Goal: Transaction & Acquisition: Purchase product/service

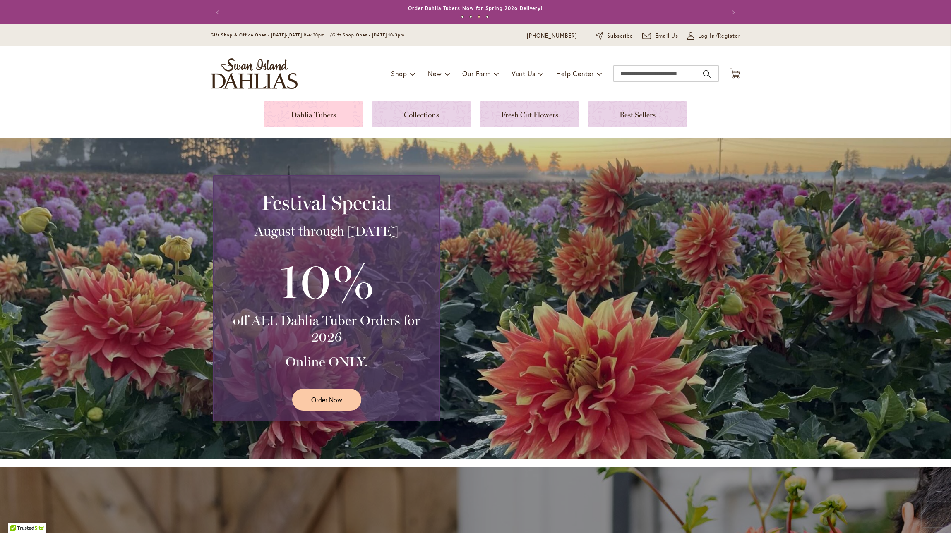
click at [321, 118] on link at bounding box center [314, 114] width 100 height 26
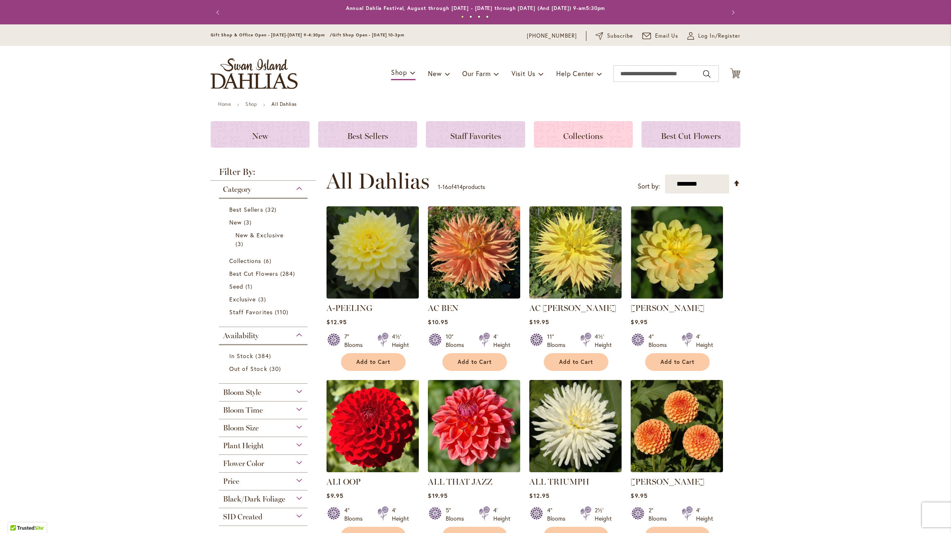
click at [589, 139] on span "Collections" at bounding box center [583, 136] width 40 height 10
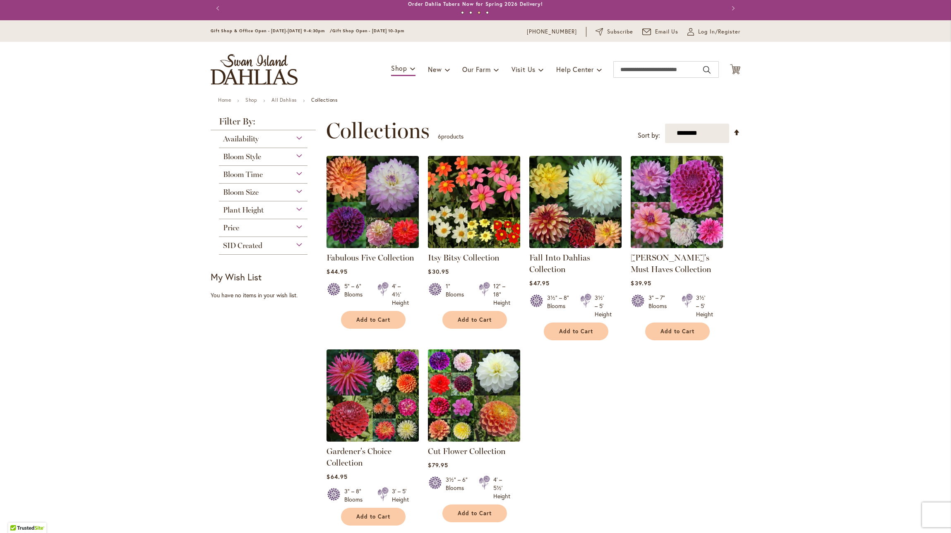
click at [300, 192] on div "Bloom Size" at bounding box center [263, 190] width 89 height 13
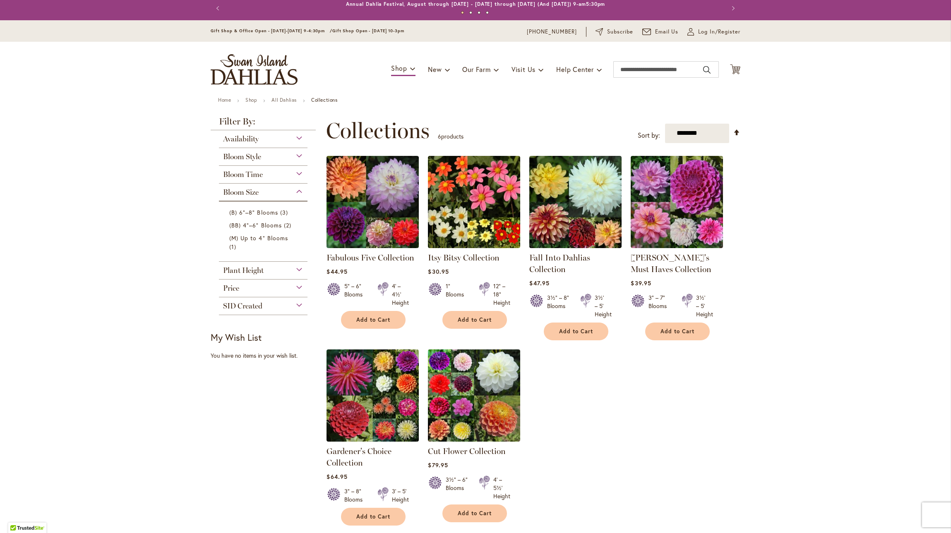
scroll to position [0, 0]
click at [300, 191] on div "Bloom Size" at bounding box center [263, 190] width 89 height 13
click at [299, 154] on div "Bloom Style" at bounding box center [263, 154] width 89 height 13
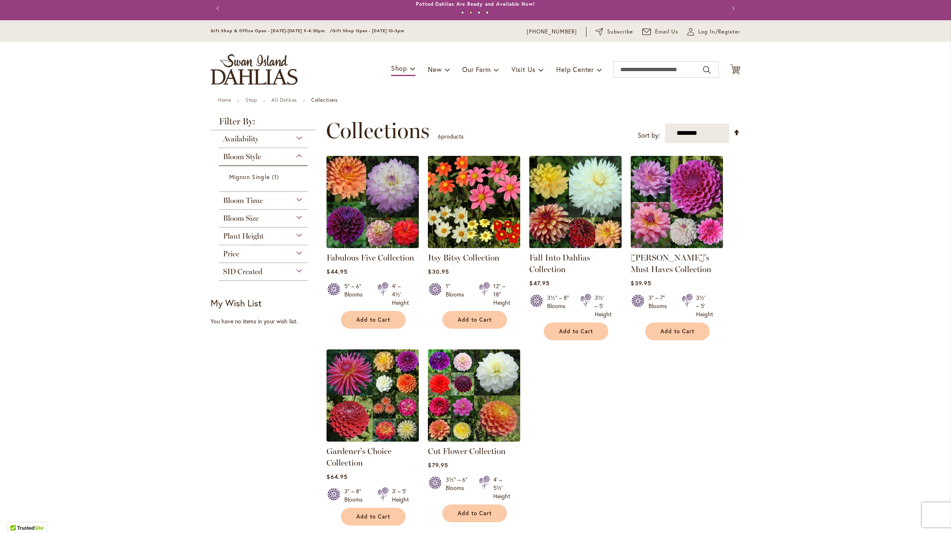
click at [299, 154] on div "Bloom Style" at bounding box center [263, 154] width 89 height 13
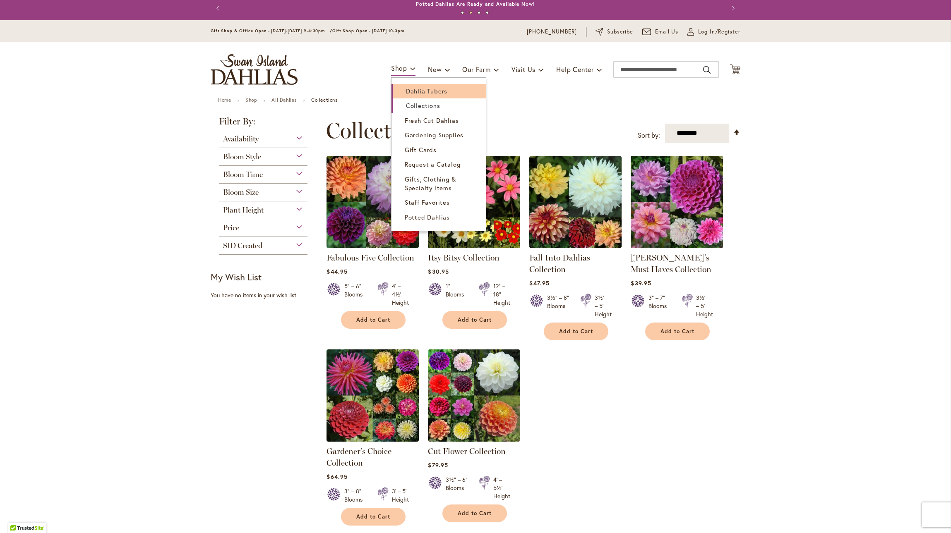
click at [413, 90] on span "Dahlia Tubers" at bounding box center [426, 91] width 41 height 8
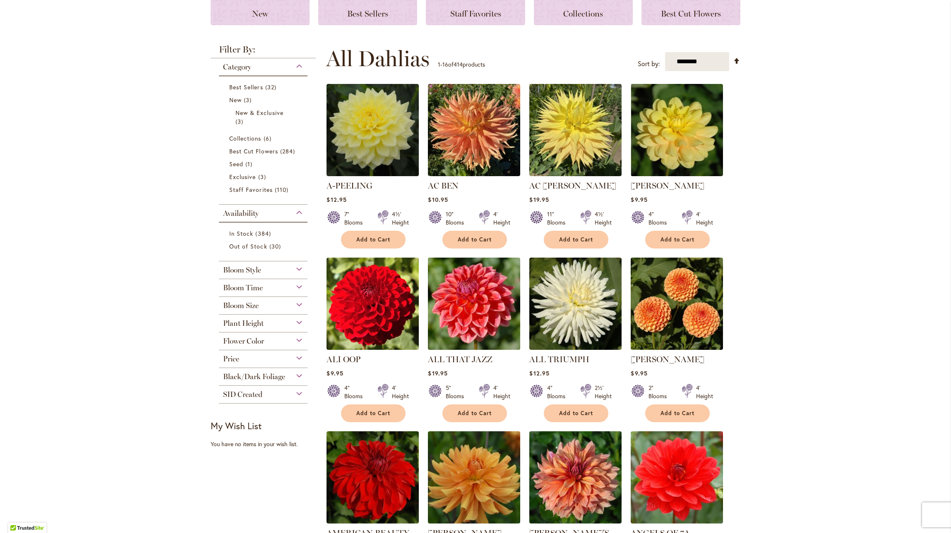
scroll to position [123, 0]
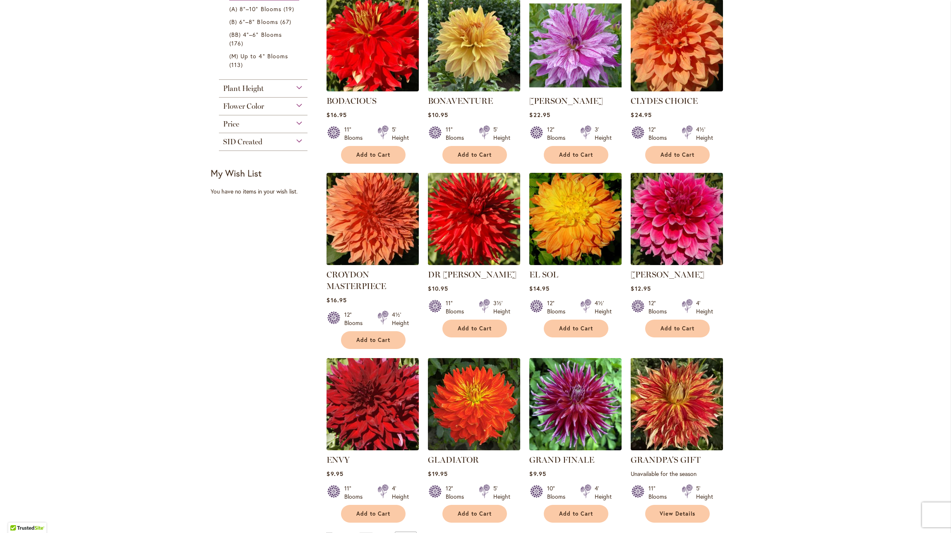
scroll to position [328, 0]
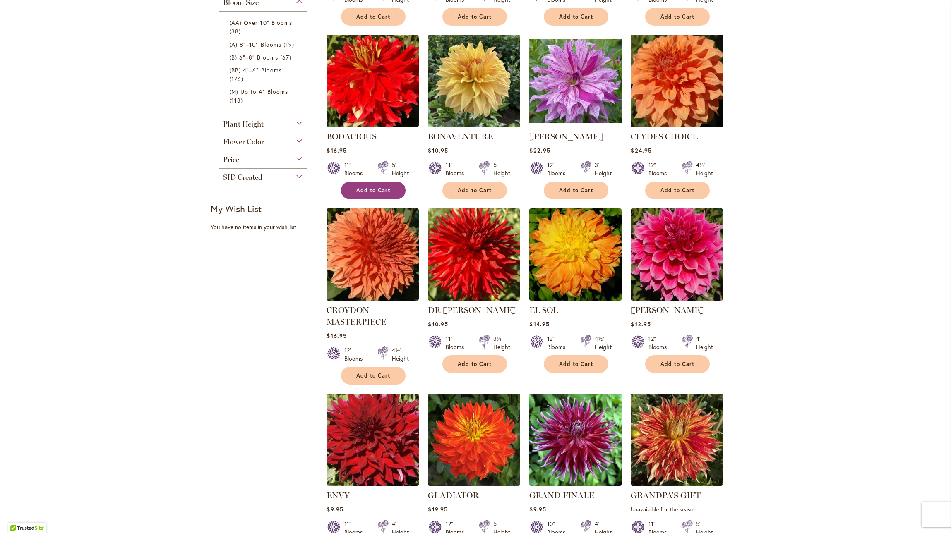
click at [378, 193] on button "Add to Cart" at bounding box center [373, 191] width 65 height 18
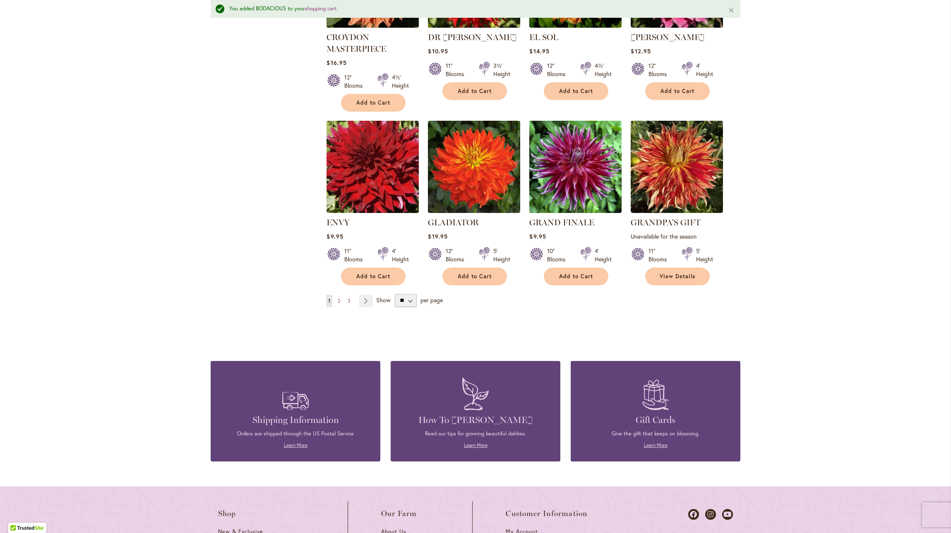
scroll to position [668, 0]
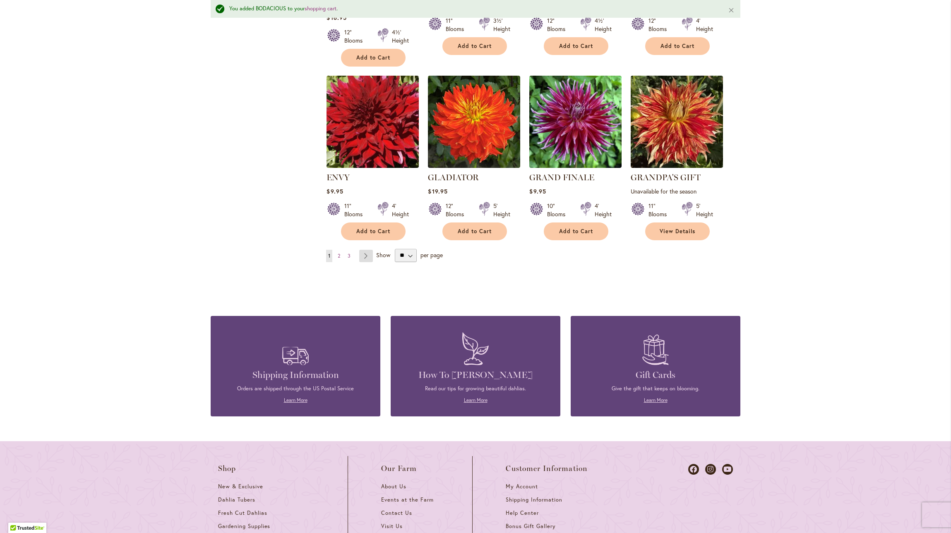
click at [367, 253] on link "Page Next" at bounding box center [366, 256] width 14 height 12
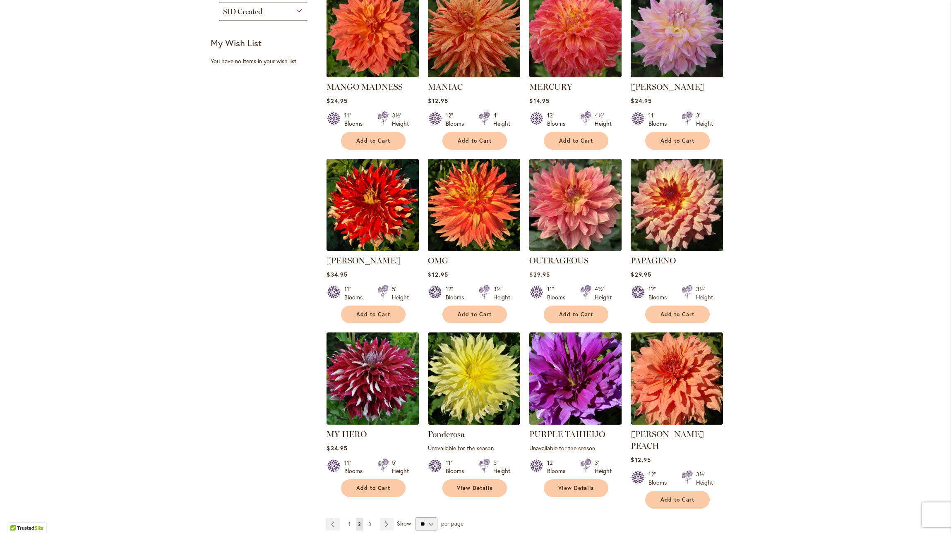
scroll to position [376, 0]
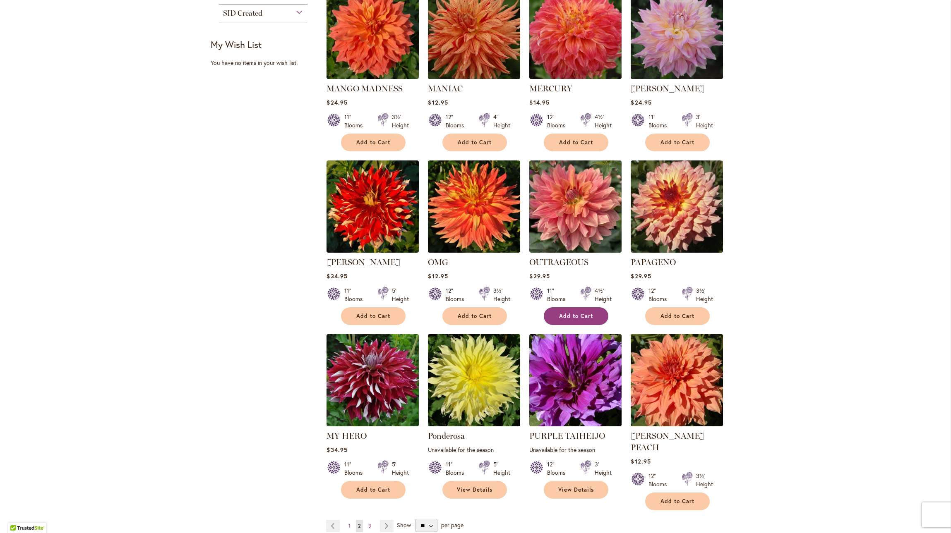
click at [590, 317] on span "Add to Cart" at bounding box center [576, 316] width 34 height 7
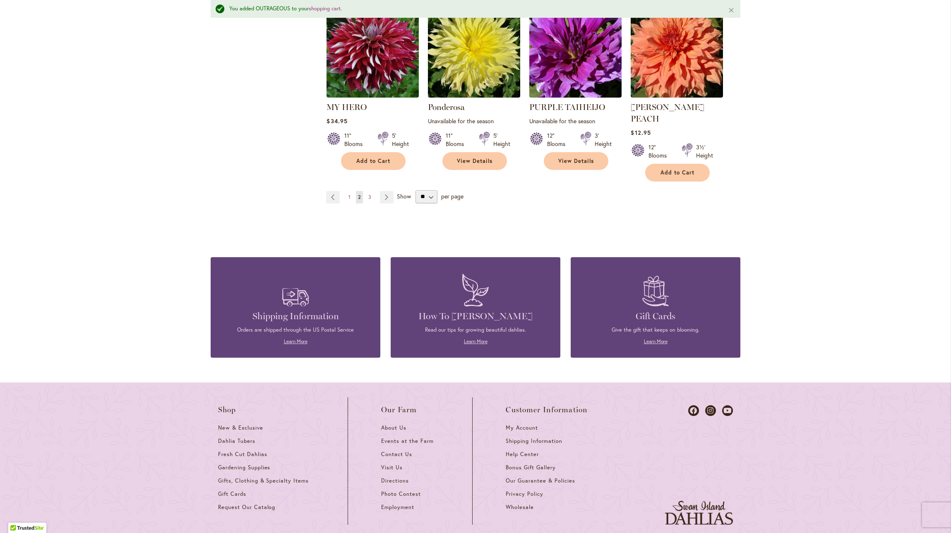
scroll to position [730, 0]
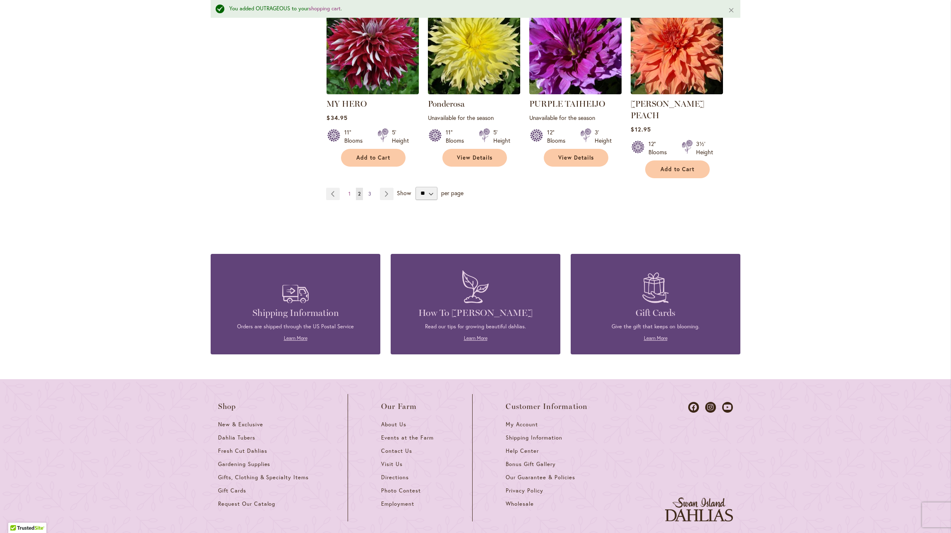
click at [371, 191] on span "3" at bounding box center [369, 194] width 3 height 6
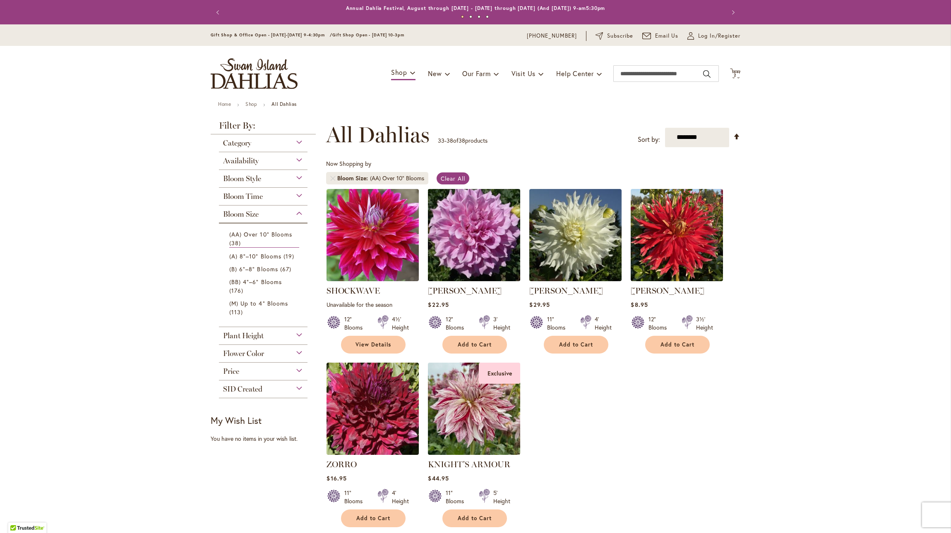
scroll to position [1, 0]
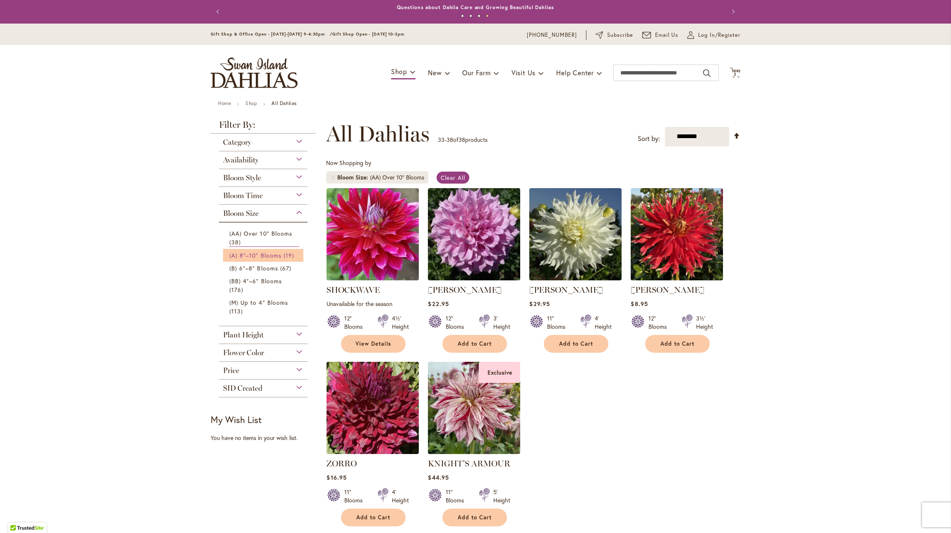
click at [270, 257] on span "(A) 8"–10" Blooms" at bounding box center [255, 256] width 52 height 8
